Goal: Task Accomplishment & Management: Manage account settings

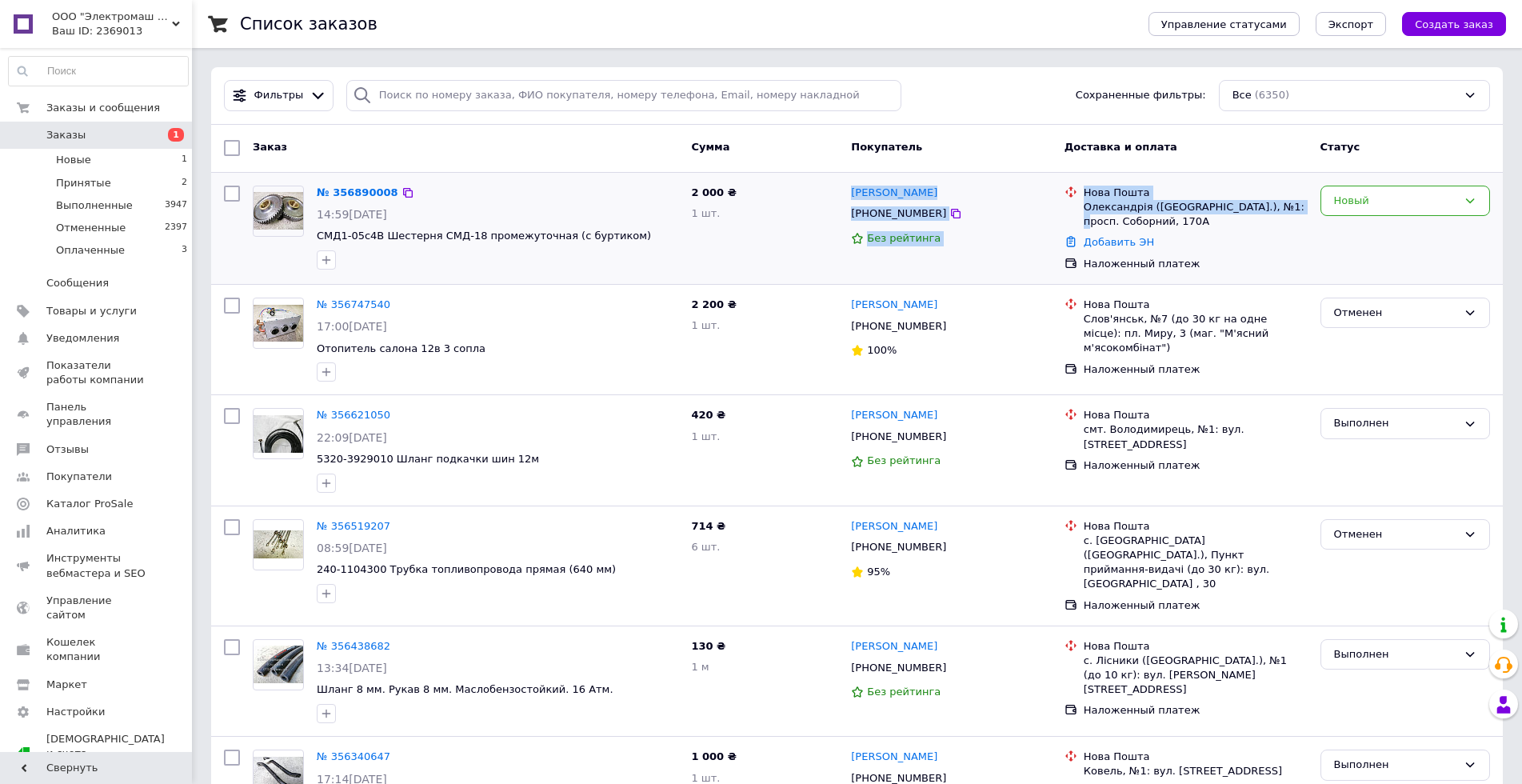
drag, startPoint x: 850, startPoint y: 201, endPoint x: 1274, endPoint y: 206, distance: 424.0
click at [1274, 206] on div "№ 356890008 14:59, 12.08.2025 СМД1-05с4В Шестерня СМД-18 промежуточная (с бурти…" at bounding box center [857, 228] width 1279 height 99
copy div "Анатолій Руссу +380669667638 Без рейтинга Нова Пошта Олександрія (Кіровоградськ…"
click at [1388, 204] on div "Новый" at bounding box center [1396, 201] width 123 height 16
click at [1364, 267] on li "Выполнен" at bounding box center [1405, 264] width 168 height 30
